Goal: Task Accomplishment & Management: Use online tool/utility

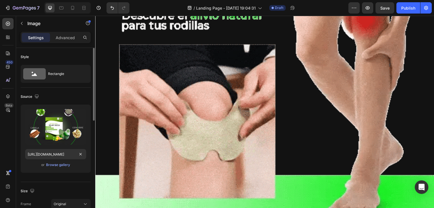
scroll to position [28, 0]
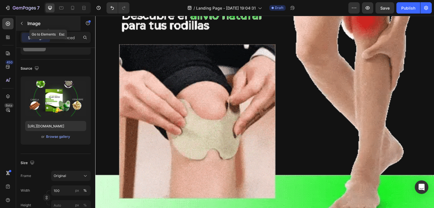
click at [22, 22] on icon "button" at bounding box center [21, 23] width 5 height 5
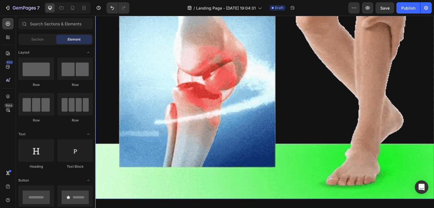
scroll to position [4636, 0]
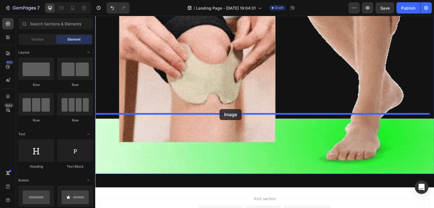
drag, startPoint x: 126, startPoint y: 146, endPoint x: 219, endPoint y: 109, distance: 100.5
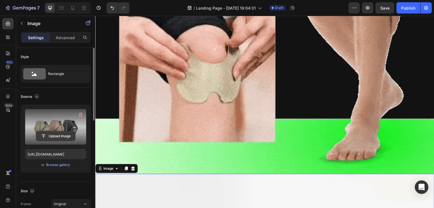
click at [54, 134] on input "file" at bounding box center [55, 137] width 39 height 10
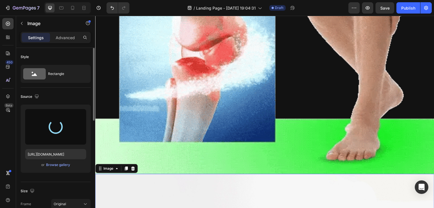
type input "[URL][DOMAIN_NAME]"
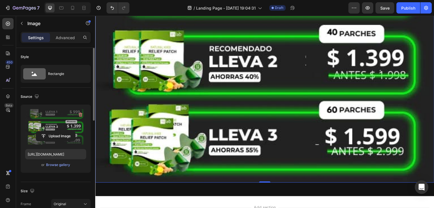
scroll to position [4874, 0]
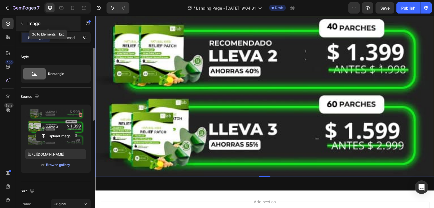
click at [23, 20] on button "button" at bounding box center [21, 23] width 9 height 9
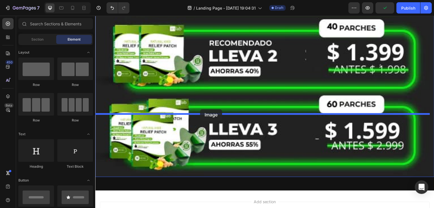
drag, startPoint x: 124, startPoint y: 147, endPoint x: 200, endPoint y: 110, distance: 85.0
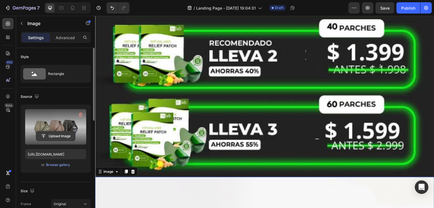
click at [54, 134] on input "file" at bounding box center [55, 137] width 39 height 10
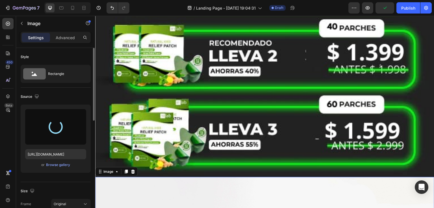
type input "[URL][DOMAIN_NAME]"
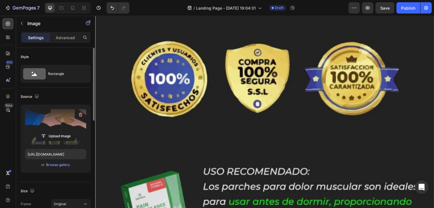
scroll to position [5326, 0]
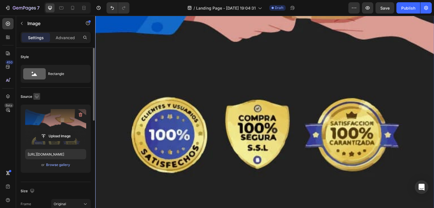
click at [35, 95] on icon "button" at bounding box center [37, 97] width 4 height 4
click at [37, 126] on icon "button" at bounding box center [38, 126] width 6 height 6
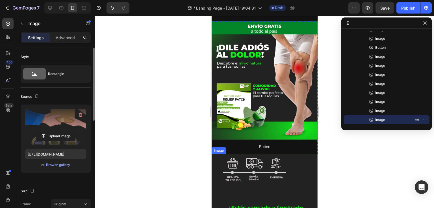
scroll to position [28, 0]
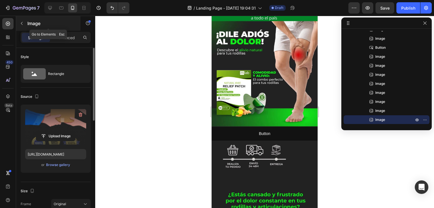
click at [20, 24] on icon "button" at bounding box center [21, 23] width 5 height 5
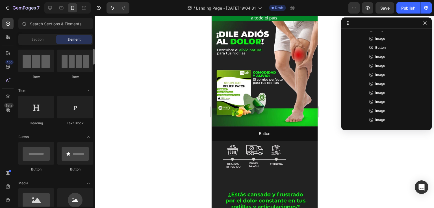
scroll to position [0, 0]
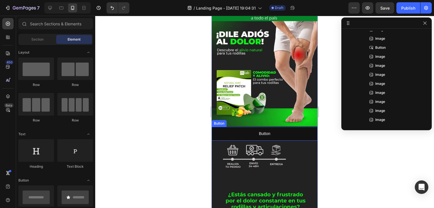
click at [241, 129] on div "Button Button" at bounding box center [264, 134] width 106 height 14
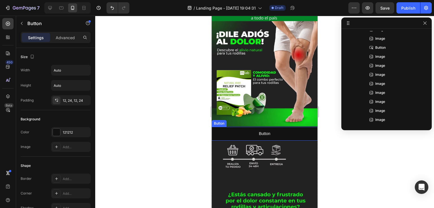
scroll to position [7, 0]
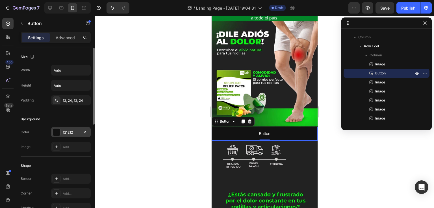
click at [56, 130] on div at bounding box center [56, 132] width 7 height 7
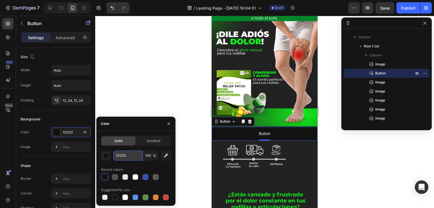
click at [125, 153] on input "121212" at bounding box center [127, 156] width 29 height 10
paste input "#ed1515"
type input "#ed1515"
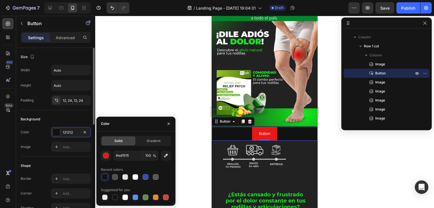
click at [83, 116] on div "Background" at bounding box center [56, 119] width 70 height 9
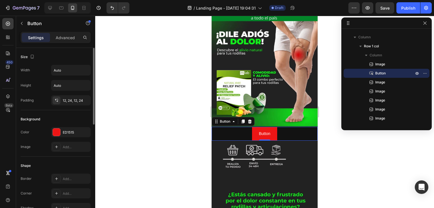
scroll to position [56, 0]
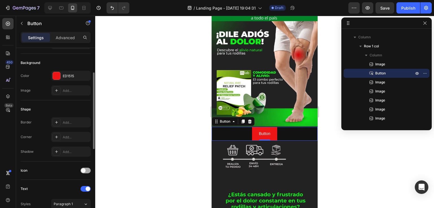
click at [84, 169] on span at bounding box center [83, 171] width 5 height 5
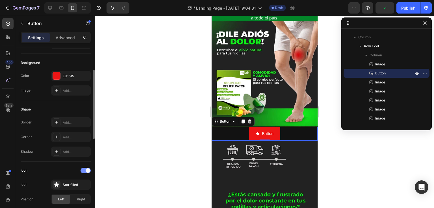
click at [84, 169] on div at bounding box center [85, 171] width 10 height 6
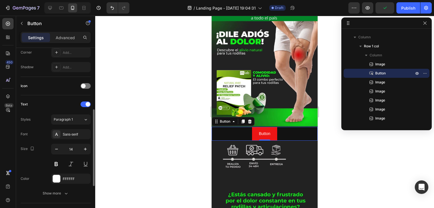
scroll to position [169, 0]
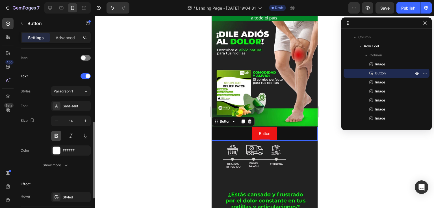
click at [58, 134] on button at bounding box center [56, 136] width 10 height 10
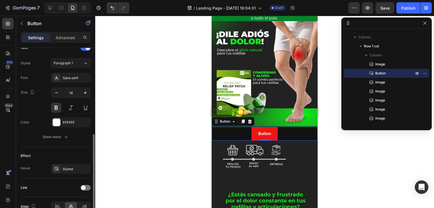
scroll to position [226, 0]
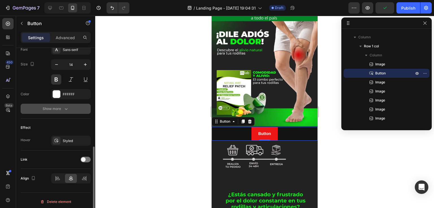
click at [66, 109] on icon "button" at bounding box center [66, 109] width 3 height 2
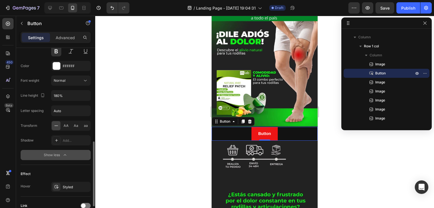
scroll to position [302, 0]
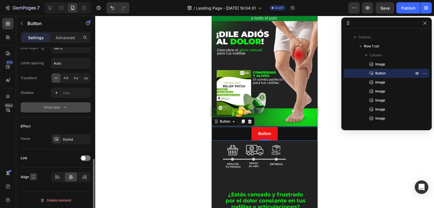
click at [34, 174] on icon "button" at bounding box center [33, 177] width 6 height 6
click at [34, 156] on icon "button" at bounding box center [35, 157] width 6 height 6
type input "16"
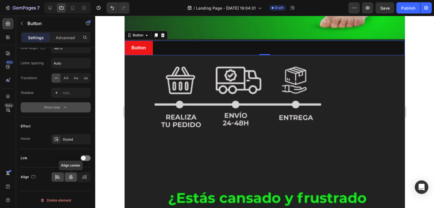
click at [69, 174] on icon at bounding box center [71, 177] width 6 height 6
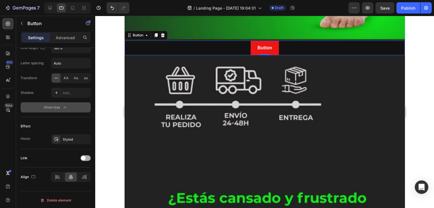
click at [83, 156] on span at bounding box center [83, 158] width 5 height 5
click at [83, 156] on div at bounding box center [85, 159] width 10 height 6
click at [60, 138] on div at bounding box center [57, 140] width 8 height 8
click at [69, 119] on div "Effect Hover Styled" at bounding box center [56, 133] width 70 height 32
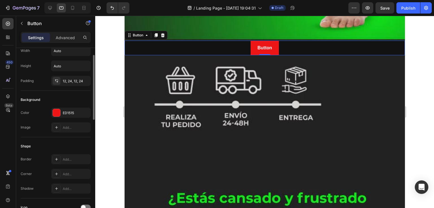
scroll to position [0, 0]
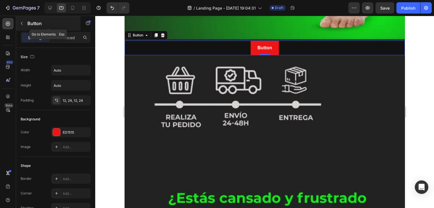
click at [23, 24] on icon "button" at bounding box center [21, 23] width 5 height 5
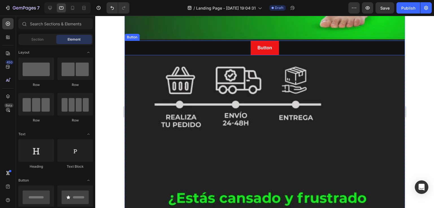
click at [178, 43] on div "Button Button" at bounding box center [264, 48] width 280 height 15
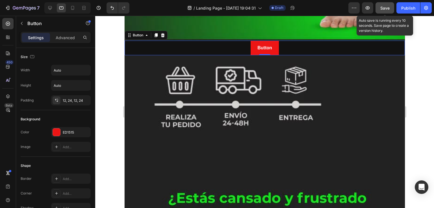
click at [385, 8] on span "Save" at bounding box center [384, 8] width 9 height 5
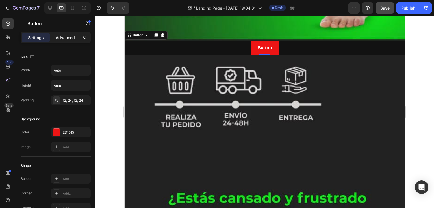
click at [62, 36] on p "Advanced" at bounding box center [65, 38] width 19 height 6
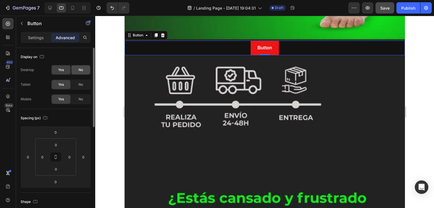
click at [80, 69] on span "No" at bounding box center [80, 69] width 5 height 5
click at [63, 68] on span "Yes" at bounding box center [61, 69] width 6 height 5
click at [37, 36] on p "Settings" at bounding box center [36, 38] width 16 height 6
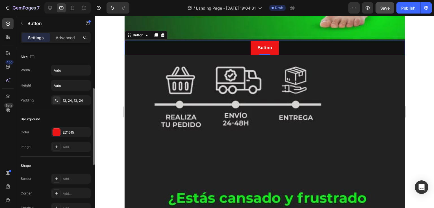
scroll to position [28, 0]
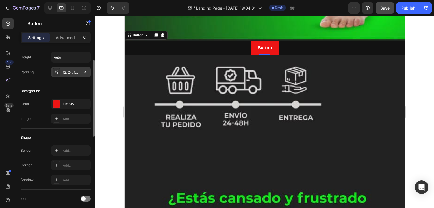
click at [69, 72] on div "12, 24, 12, 24" at bounding box center [71, 72] width 16 height 5
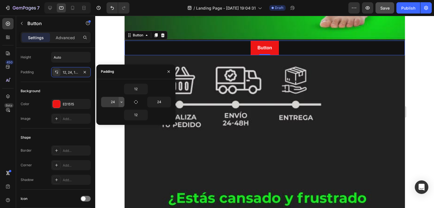
click at [120, 101] on icon "button" at bounding box center [121, 102] width 5 height 5
click at [115, 100] on input "24" at bounding box center [112, 102] width 23 height 10
type input "1"
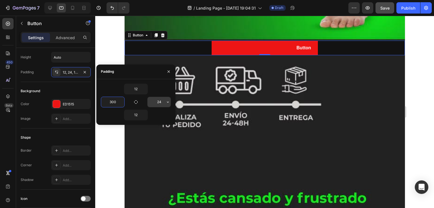
type input "300"
click at [161, 99] on input "24" at bounding box center [158, 102] width 23 height 10
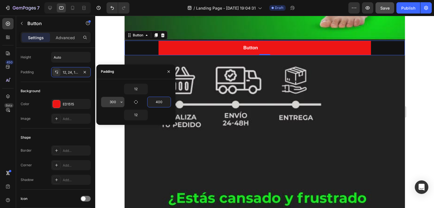
type input "400"
click at [112, 101] on input "300" at bounding box center [112, 102] width 23 height 10
click at [111, 101] on input "300" at bounding box center [112, 102] width 23 height 10
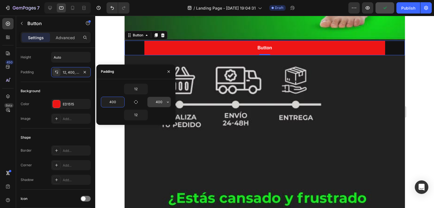
type input "400"
click at [157, 101] on input "400" at bounding box center [158, 102] width 23 height 10
click at [158, 100] on input "400" at bounding box center [158, 102] width 23 height 10
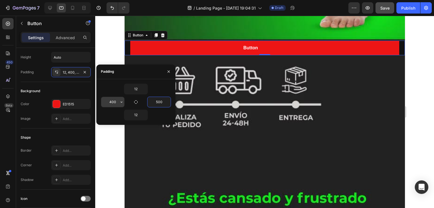
type input "500"
click at [112, 102] on input "400" at bounding box center [112, 102] width 23 height 10
click at [111, 101] on input "400" at bounding box center [112, 102] width 23 height 10
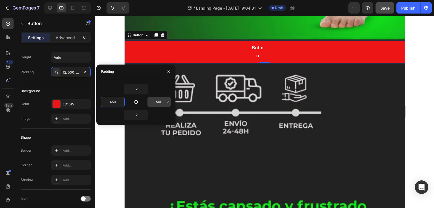
type input "450"
click at [159, 101] on input "500" at bounding box center [158, 102] width 23 height 10
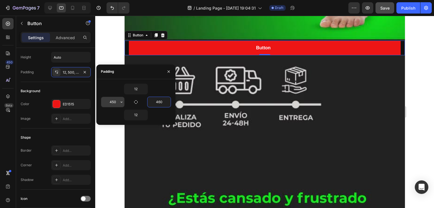
type input "460"
click at [113, 101] on input "450" at bounding box center [112, 102] width 23 height 10
click at [113, 102] on input "450" at bounding box center [112, 102] width 23 height 10
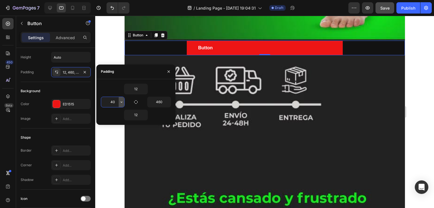
type input "460"
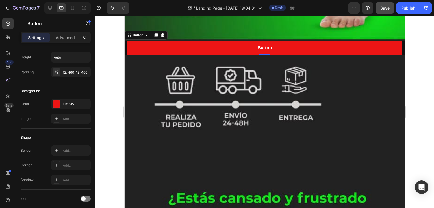
click at [117, 140] on div at bounding box center [264, 112] width 338 height 193
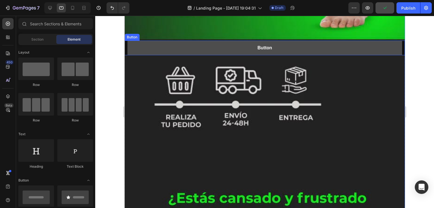
click at [183, 42] on button "Button" at bounding box center [264, 48] width 274 height 15
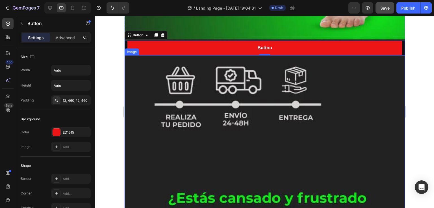
scroll to position [254, 0]
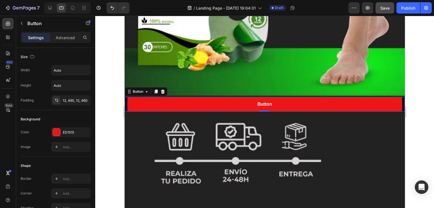
click at [108, 112] on div at bounding box center [264, 112] width 338 height 193
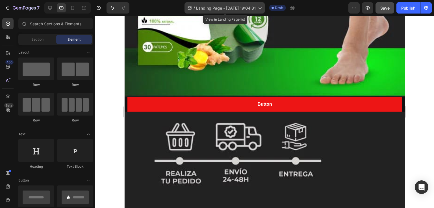
click at [259, 6] on icon at bounding box center [260, 8] width 6 height 6
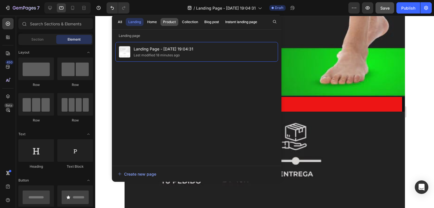
click at [172, 22] on div "Product" at bounding box center [169, 21] width 13 height 5
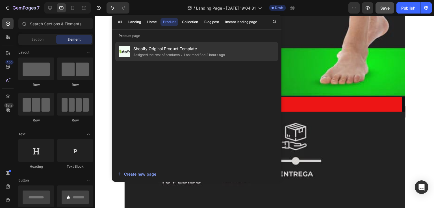
click at [165, 49] on span "Shopify Original Product Template" at bounding box center [178, 48] width 91 height 7
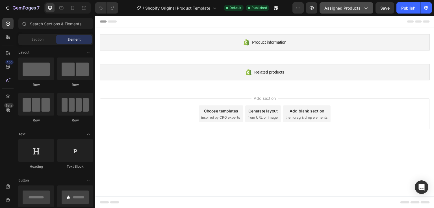
click at [359, 5] on span "Assigned Products" at bounding box center [342, 8] width 36 height 6
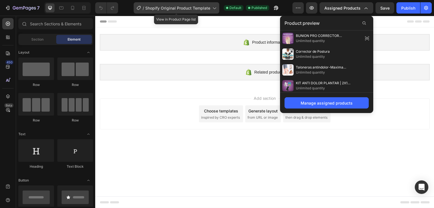
click at [211, 7] on icon at bounding box center [214, 8] width 6 height 6
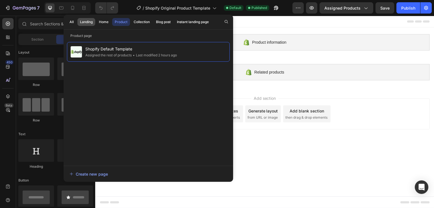
click at [90, 23] on div "Landing" at bounding box center [86, 21] width 13 height 5
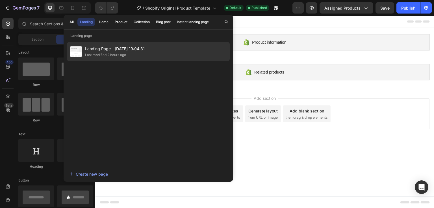
click at [106, 49] on span "Landing Page - [DATE] 19:04:31" at bounding box center [115, 48] width 60 height 7
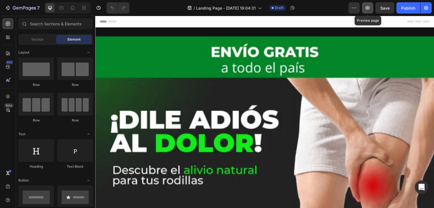
click at [367, 7] on icon "button" at bounding box center [367, 7] width 4 height 3
